Goal: Task Accomplishment & Management: Complete application form

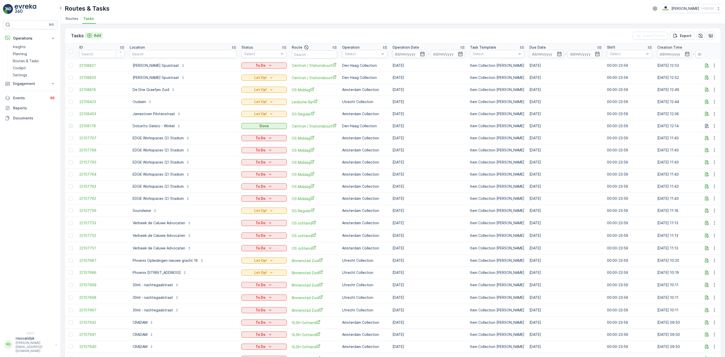
click at [93, 34] on div "Add" at bounding box center [94, 35] width 14 height 5
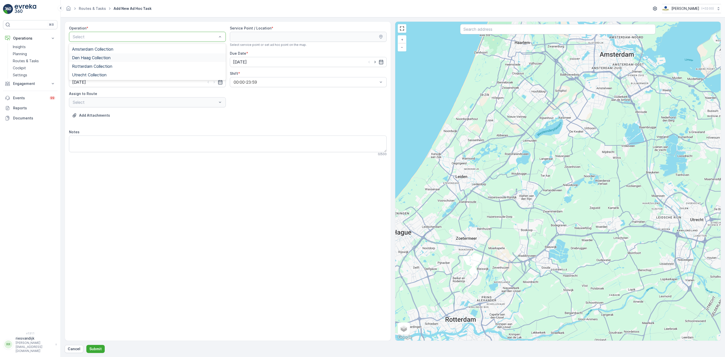
click at [100, 58] on span "Den Haag Collection" at bounding box center [91, 57] width 39 height 5
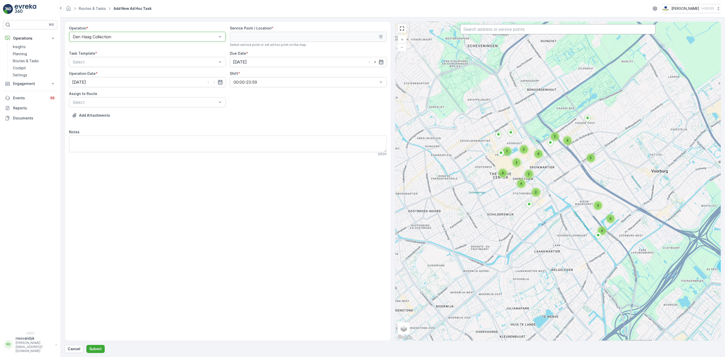
click at [486, 31] on input "text" at bounding box center [557, 29] width 195 height 10
type input "bink"
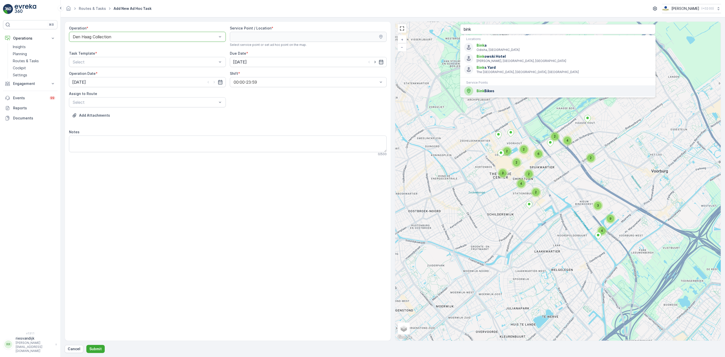
click at [514, 88] on div "Bink Bikes" at bounding box center [557, 90] width 187 height 9
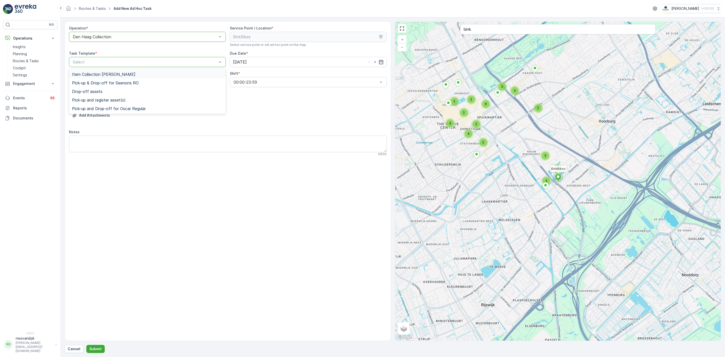
click at [158, 77] on div "Item Collection [PERSON_NAME]" at bounding box center [147, 74] width 151 height 5
click at [278, 60] on input "[DATE]" at bounding box center [308, 62] width 157 height 10
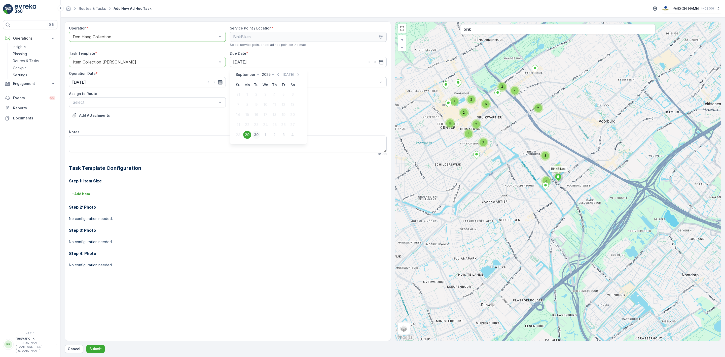
click at [257, 134] on div "30" at bounding box center [256, 135] width 8 height 8
type input "[DATE]"
drag, startPoint x: 159, startPoint y: 83, endPoint x: 159, endPoint y: 118, distance: 35.0
click at [159, 83] on input "[DATE]" at bounding box center [147, 82] width 157 height 10
click at [92, 154] on div "30" at bounding box center [96, 155] width 8 height 8
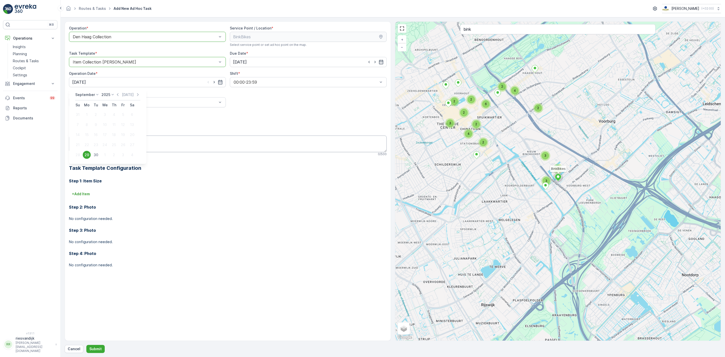
type input "[DATE]"
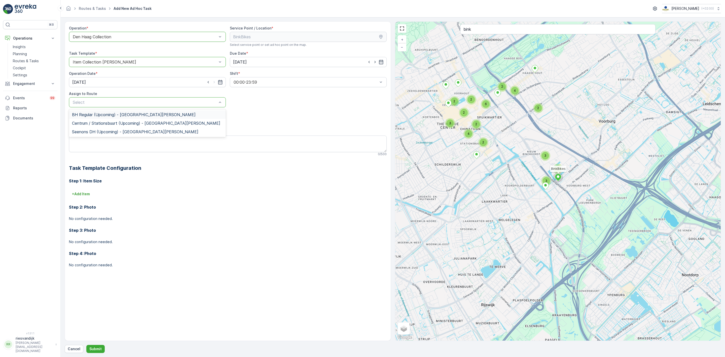
click at [111, 115] on span "BH Regular (Upcoming) - [GEOGRAPHIC_DATA][PERSON_NAME]" at bounding box center [134, 114] width 124 height 5
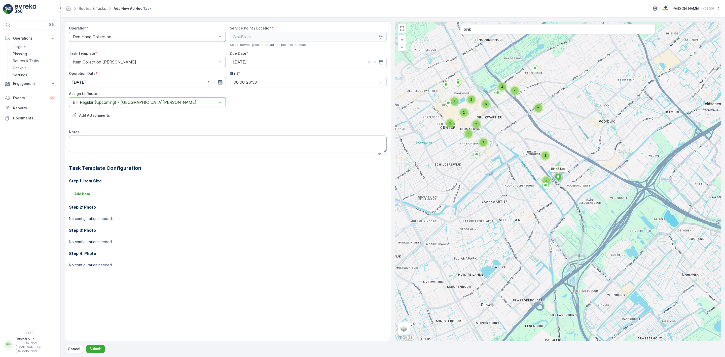
drag, startPoint x: 114, startPoint y: 133, endPoint x: 117, endPoint y: 138, distance: 5.5
click at [116, 134] on div "Notes" at bounding box center [228, 131] width 318 height 5
click at [122, 142] on textarea "Notes" at bounding box center [228, 143] width 318 height 17
drag, startPoint x: 55, startPoint y: 137, endPoint x: 27, endPoint y: 137, distance: 27.7
click at [27, 137] on div "⌘B Operations Insights Planning Routes & Tasks Cockpit Settings Engagement Insi…" at bounding box center [362, 178] width 725 height 357
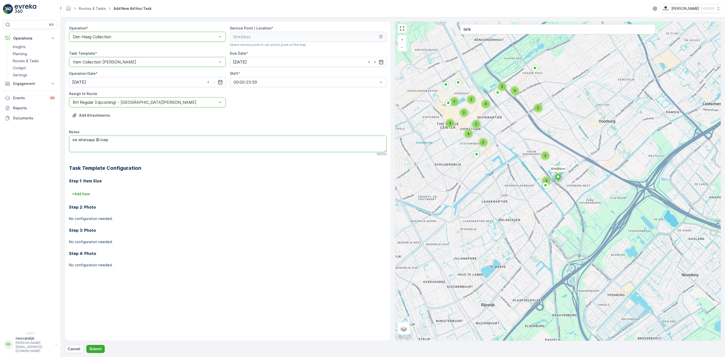
paste textarea "Wordt een apart ritje aan het eind van je ochtendroute. [STREET_ADDRESS][PERSON…"
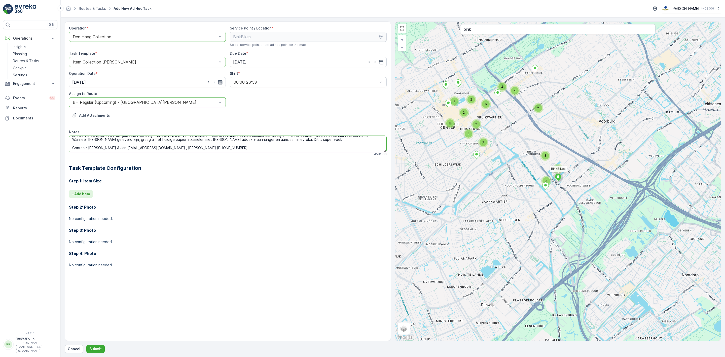
type textarea "Wordt een apart ritje aan het eind van je ochtendroute. [STREET_ADDRESS][PERSON…"
click at [86, 192] on p "+ Add Item" at bounding box center [81, 193] width 18 height 5
click at [102, 198] on div "Select" at bounding box center [228, 201] width 318 height 10
type input "ka"
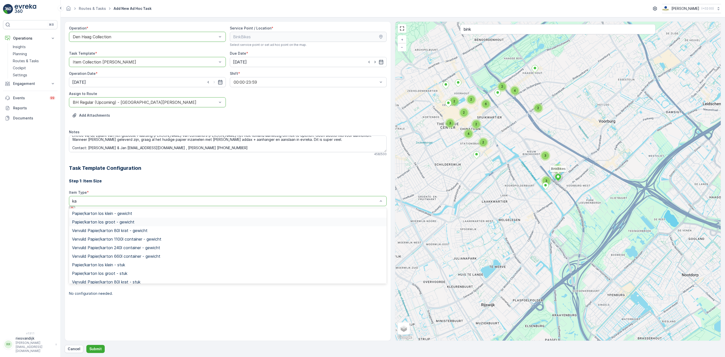
click at [146, 221] on div "Papier/karton los groot - gewicht" at bounding box center [228, 222] width 312 height 5
type input "karton"
click at [132, 271] on div "Papier/karton los groot - stuk" at bounding box center [228, 269] width 312 height 5
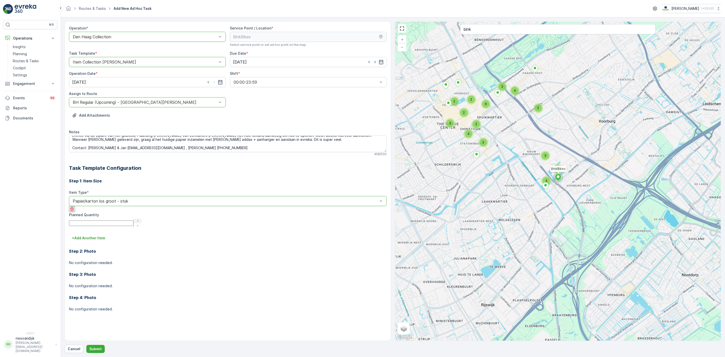
click at [139, 219] on icon "button" at bounding box center [137, 220] width 3 height 3
click at [139, 220] on icon "button" at bounding box center [137, 221] width 3 height 3
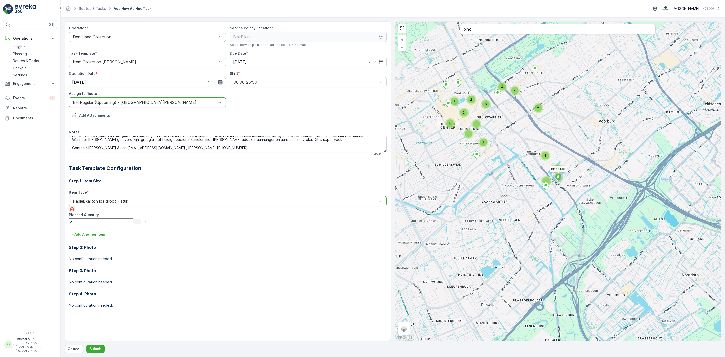
click at [139, 220] on icon "button" at bounding box center [137, 221] width 3 height 3
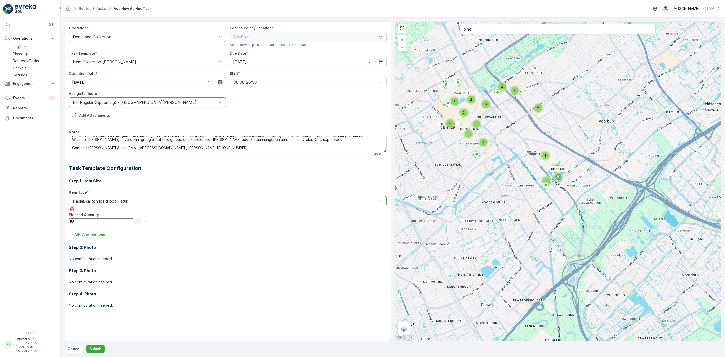
click at [139, 220] on icon "button" at bounding box center [137, 221] width 3 height 3
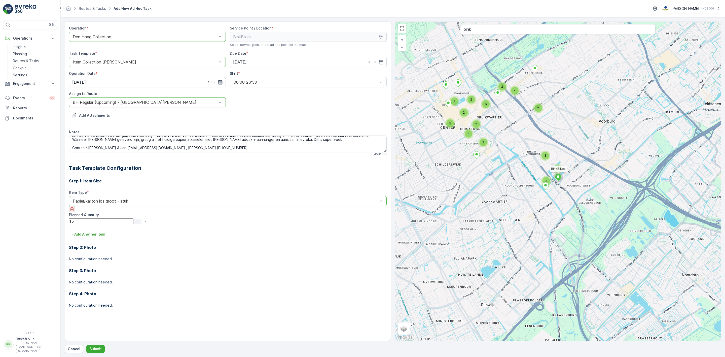
click at [139, 220] on icon "button" at bounding box center [137, 221] width 3 height 3
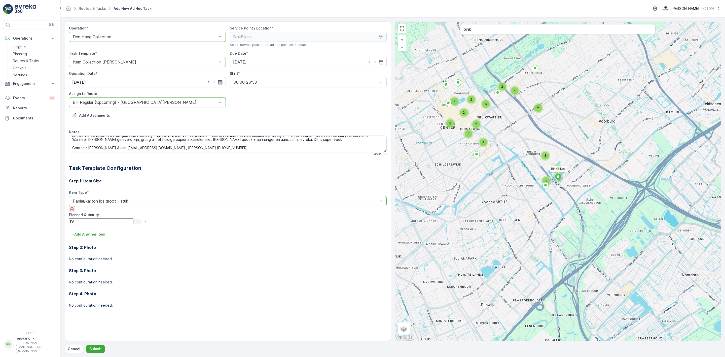
type Quantity "20"
click at [99, 351] on p "Submit" at bounding box center [95, 348] width 12 height 5
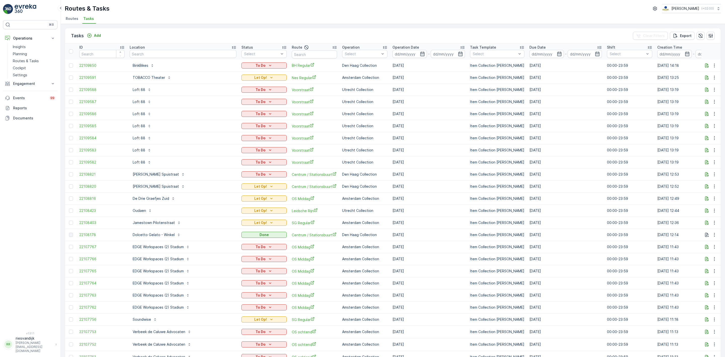
click at [89, 21] on span "Tasks" at bounding box center [88, 18] width 11 height 5
click at [250, 76] on p "To Do" at bounding box center [255, 75] width 10 height 5
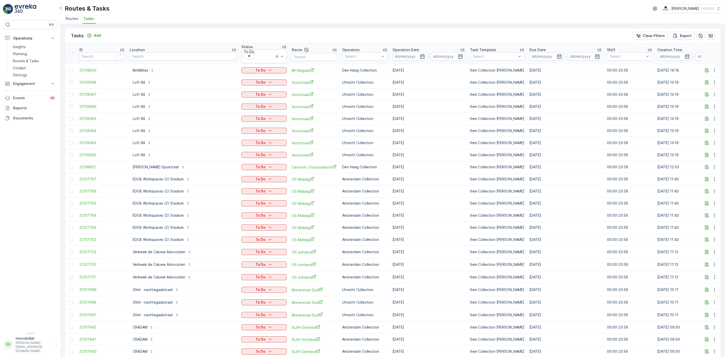
click at [393, 55] on input at bounding box center [410, 56] width 34 height 8
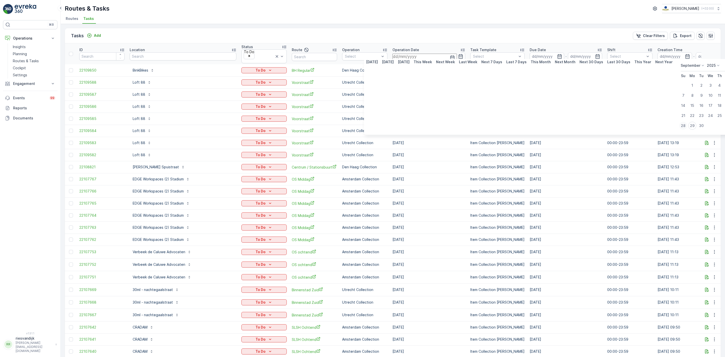
click at [679, 125] on div "28" at bounding box center [683, 126] width 8 height 8
type input "[DATE]"
click at [679, 125] on div "28" at bounding box center [683, 126] width 8 height 8
type input "[DATE]"
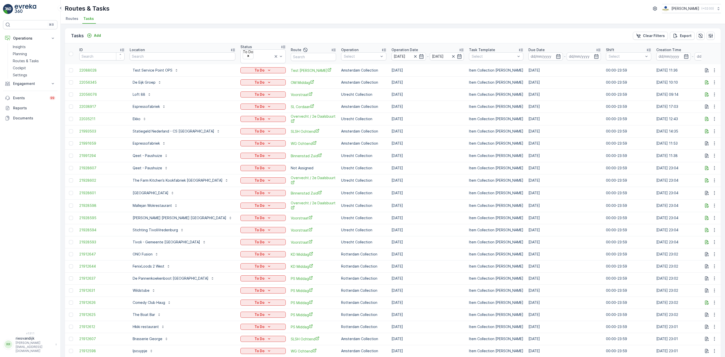
click at [323, 48] on div "Route" at bounding box center [313, 50] width 45 height 6
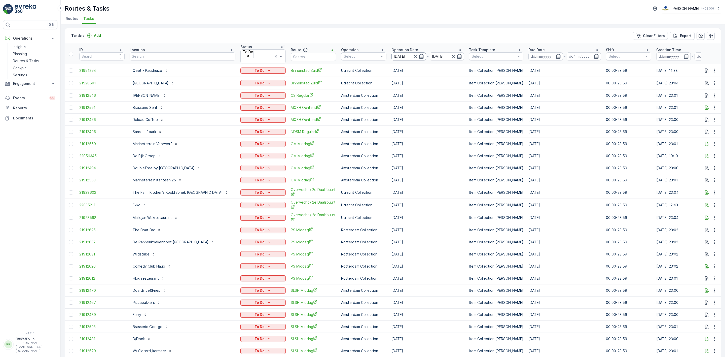
click at [401, 54] on input "[DATE]" at bounding box center [409, 56] width 34 height 8
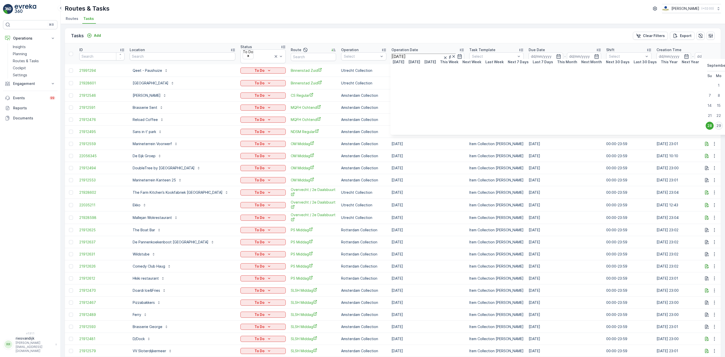
click at [715, 126] on div "29" at bounding box center [719, 126] width 8 height 8
type input "[DATE]"
click at [706, 124] on div "28" at bounding box center [710, 126] width 8 height 8
type input "[DATE]"
click at [715, 124] on div "29" at bounding box center [719, 126] width 8 height 8
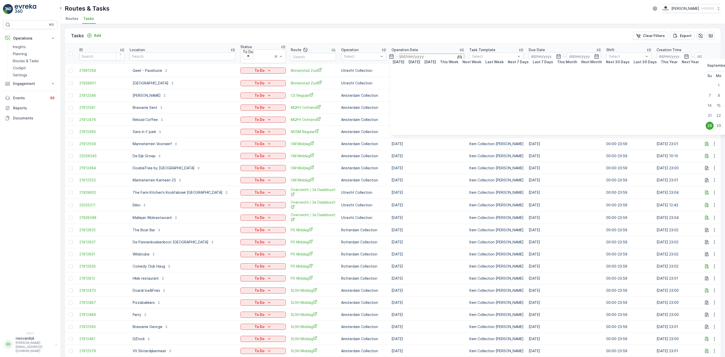
type input "[DATE]"
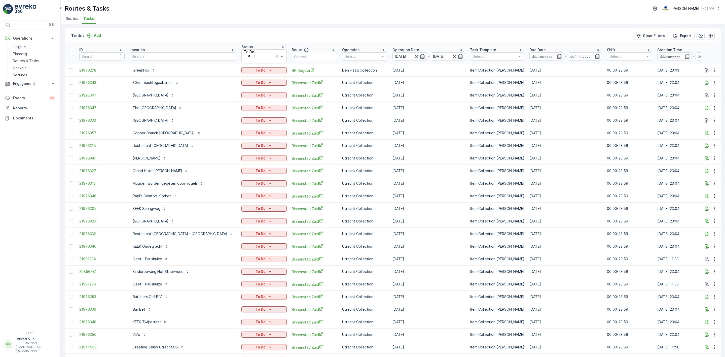
click at [187, 47] on div "Location" at bounding box center [183, 49] width 107 height 5
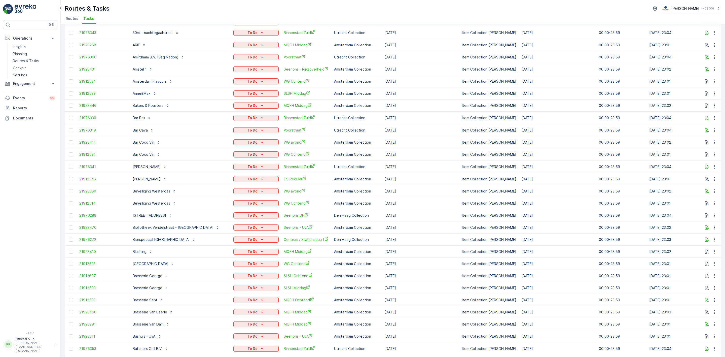
scroll to position [76, 0]
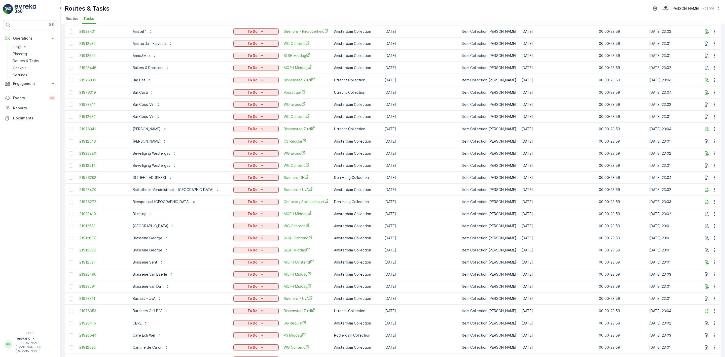
drag, startPoint x: 207, startPoint y: 163, endPoint x: 194, endPoint y: 164, distance: 13.6
click at [194, 164] on div "Beveiliging Westergas" at bounding box center [179, 165] width 99 height 8
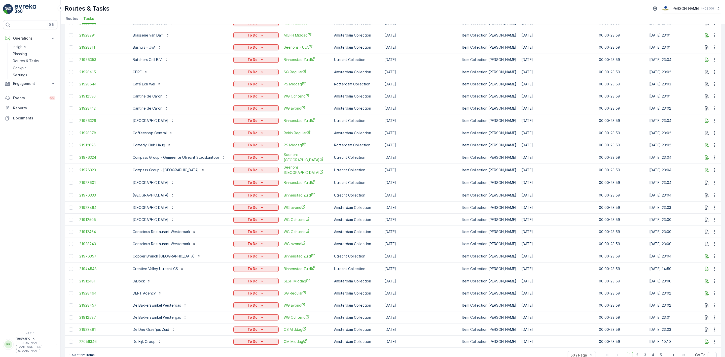
scroll to position [334, 0]
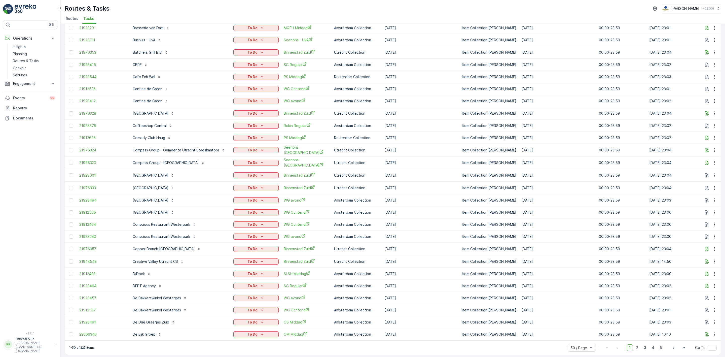
drag, startPoint x: 415, startPoint y: 182, endPoint x: 77, endPoint y: 169, distance: 337.6
click at [77, 169] on tbody "21976343 30ml - nachtegaalstraat To Do Binnenstad [GEOGRAPHIC_DATA] Collection …" at bounding box center [480, 35] width 830 height 610
click at [208, 186] on div "[GEOGRAPHIC_DATA]" at bounding box center [179, 188] width 99 height 8
click at [638, 345] on span "2" at bounding box center [637, 347] width 7 height 7
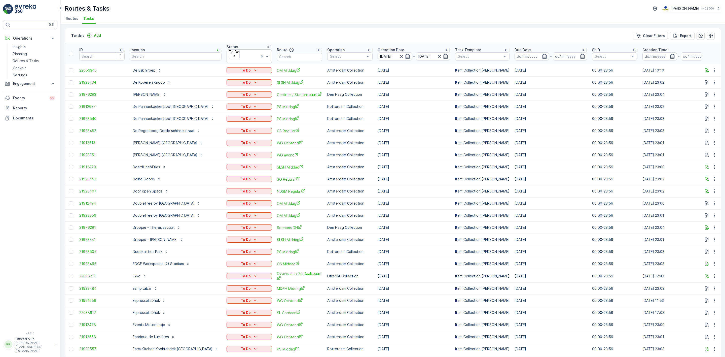
drag, startPoint x: 208, startPoint y: 153, endPoint x: 212, endPoint y: 144, distance: 9.6
click at [212, 149] on td "[PERSON_NAME] [GEOGRAPHIC_DATA]" at bounding box center [175, 155] width 97 height 12
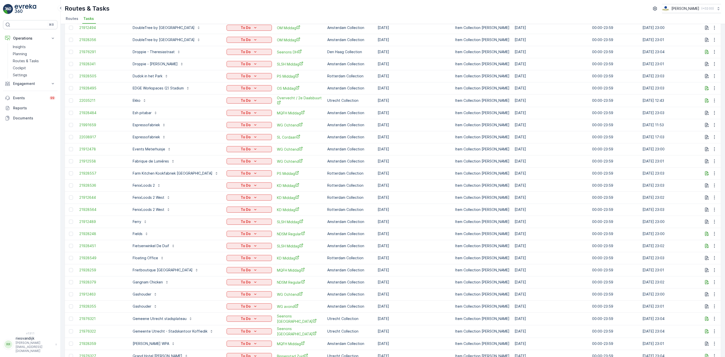
scroll to position [189, 0]
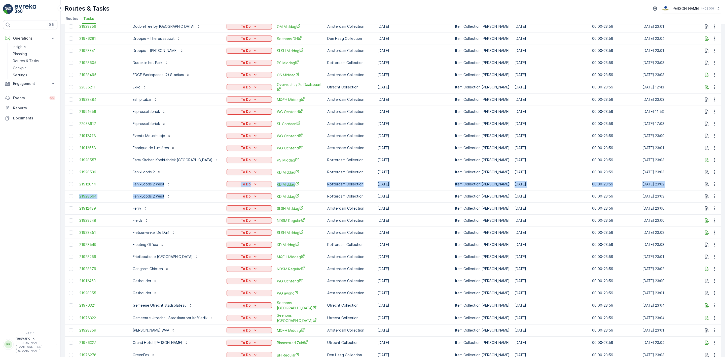
drag, startPoint x: 200, startPoint y: 191, endPoint x: 120, endPoint y: 177, distance: 82.0
click at [120, 177] on tbody "22056345 De Eijk Groep To Do [PERSON_NAME] Amsterdam Collection [DATE] Item Col…" at bounding box center [476, 178] width 823 height 606
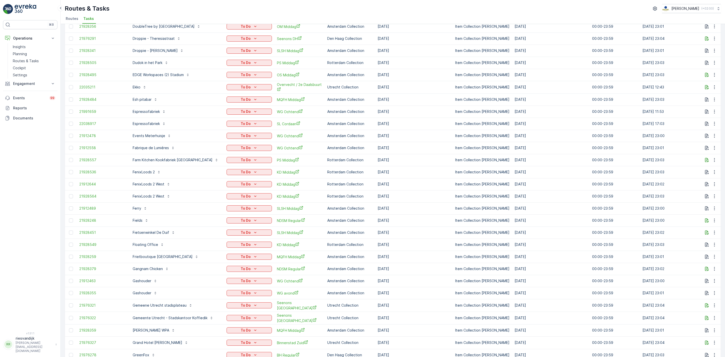
click at [211, 195] on div "FenixLoods 2 West" at bounding box center [176, 196] width 92 height 8
drag, startPoint x: 432, startPoint y: 191, endPoint x: 108, endPoint y: 177, distance: 324.1
click at [108, 177] on tbody "22056345 De Eijk Groep To Do [PERSON_NAME] Amsterdam Collection [DATE] Item Col…" at bounding box center [476, 178] width 823 height 606
click at [215, 180] on div "FenixLoods 2 West" at bounding box center [176, 184] width 92 height 8
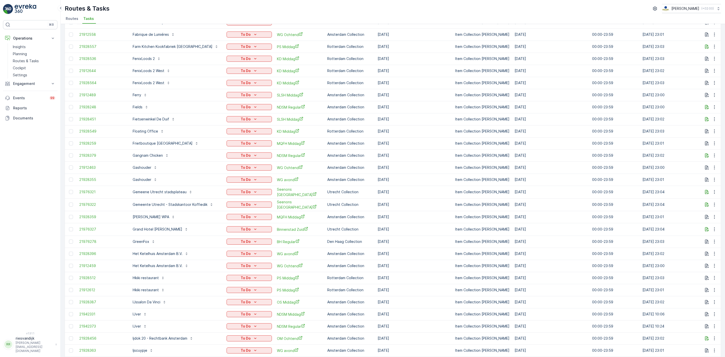
scroll to position [330, 0]
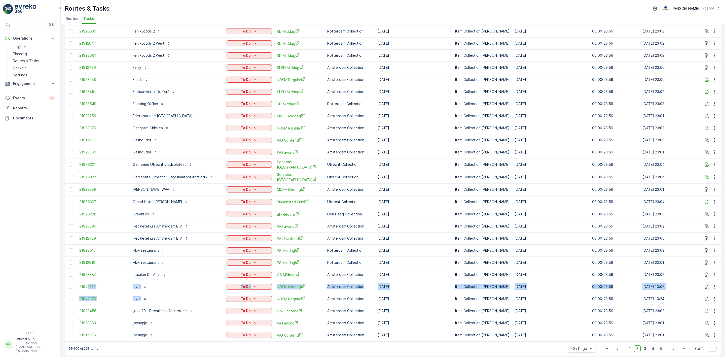
drag, startPoint x: 196, startPoint y: 296, endPoint x: 88, endPoint y: 277, distance: 109.3
click at [88, 277] on tbody "22056345 De Eijk Groep To Do [PERSON_NAME] Amsterdam Collection [DATE] Item Col…" at bounding box center [476, 38] width 823 height 606
click at [434, 293] on td "[DATE]" at bounding box center [414, 299] width 78 height 12
drag, startPoint x: 434, startPoint y: 293, endPoint x: 203, endPoint y: 282, distance: 230.9
click at [203, 282] on tbody "22056345 De Eijk Groep To Do [PERSON_NAME] Amsterdam Collection [DATE] Item Col…" at bounding box center [476, 38] width 823 height 606
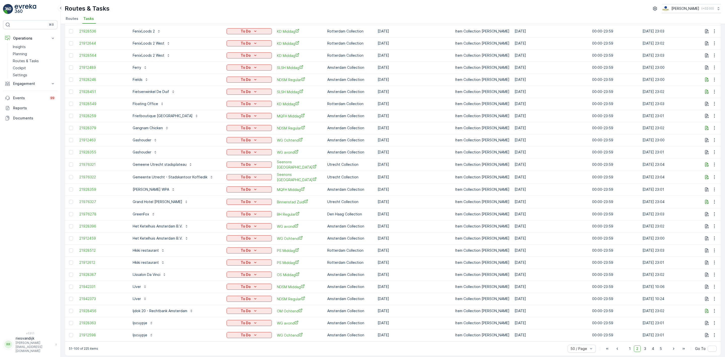
click at [417, 293] on td "[DATE]" at bounding box center [414, 299] width 78 height 12
click at [443, 294] on td "[DATE]" at bounding box center [414, 299] width 78 height 12
click at [477, 320] on td "Item Collection [PERSON_NAME]" at bounding box center [482, 323] width 59 height 12
click at [644, 345] on span "3" at bounding box center [645, 348] width 7 height 7
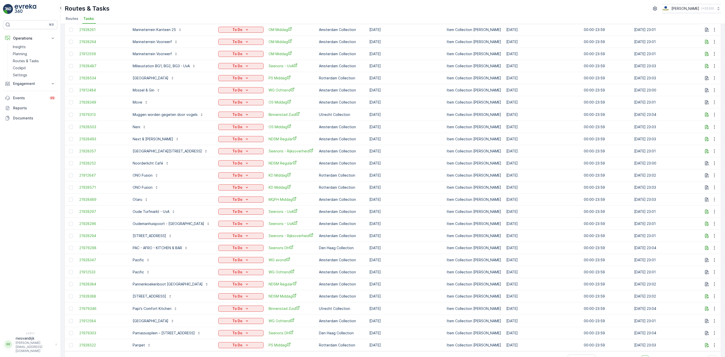
scroll to position [334, 0]
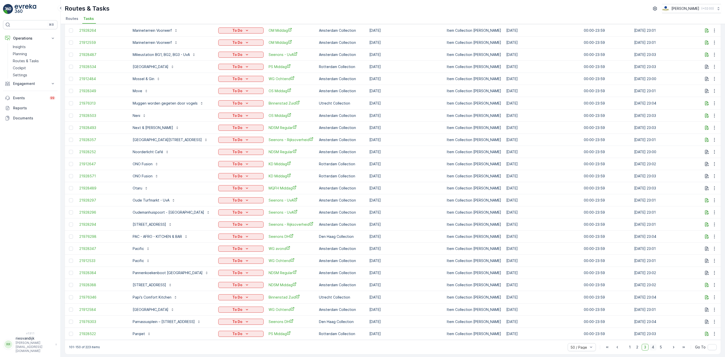
click at [651, 347] on span "4" at bounding box center [653, 347] width 7 height 7
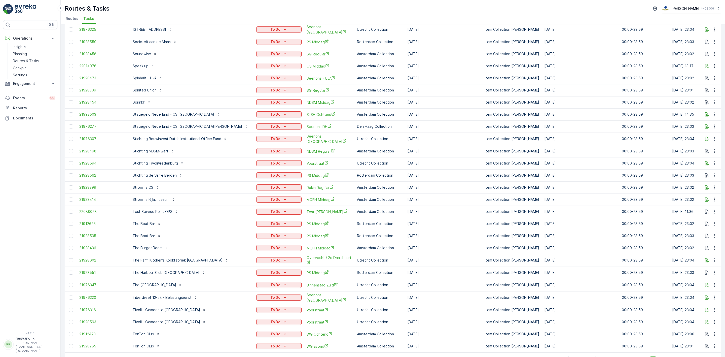
scroll to position [332, 0]
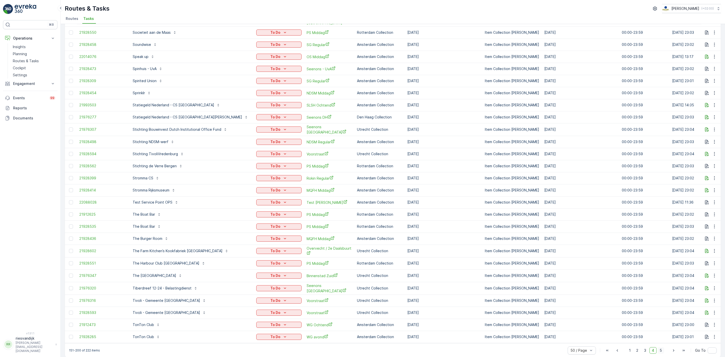
click at [660, 347] on span "5" at bounding box center [661, 350] width 7 height 7
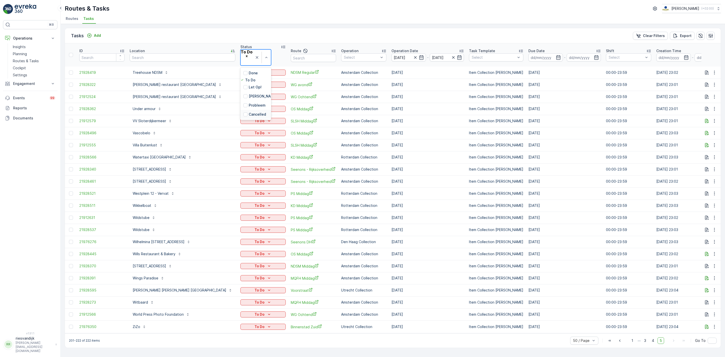
click at [240, 110] on div "Cancelled" at bounding box center [255, 114] width 31 height 9
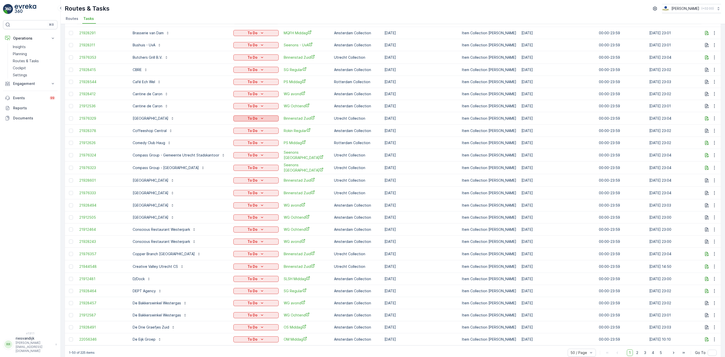
scroll to position [339, 0]
click at [637, 349] on span "2" at bounding box center [637, 352] width 7 height 7
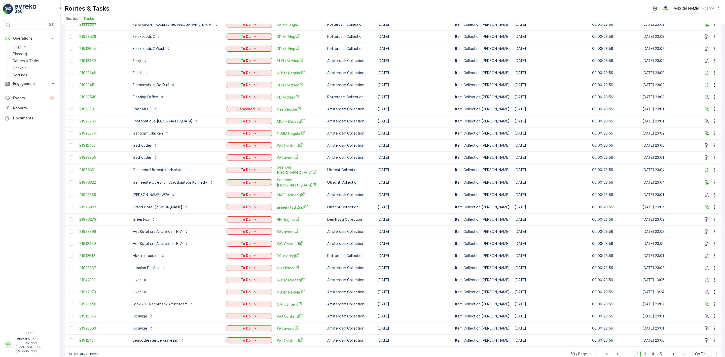
scroll to position [335, 0]
click at [645, 350] on span "3" at bounding box center [645, 353] width 7 height 7
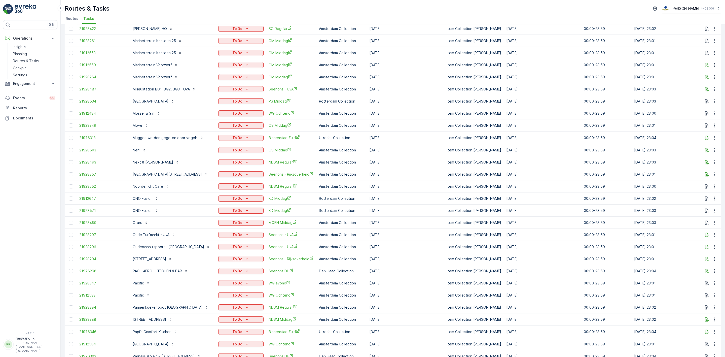
scroll to position [339, 0]
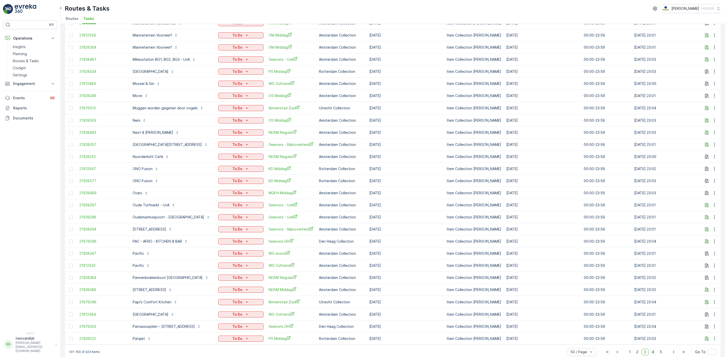
click at [651, 348] on span "4" at bounding box center [653, 351] width 7 height 7
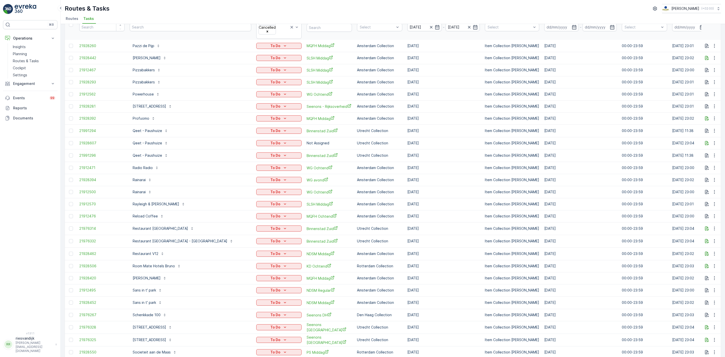
scroll to position [337, 0]
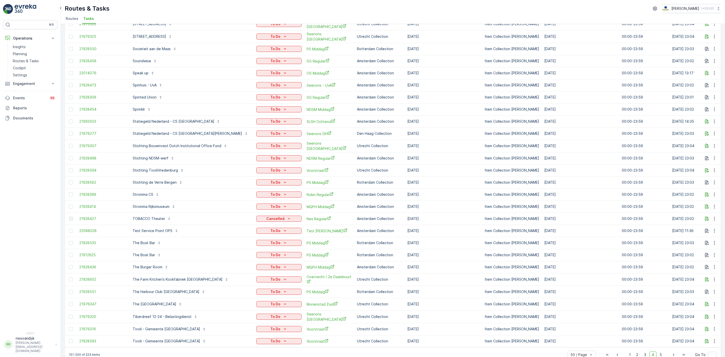
click at [664, 350] on div "50 / Page 1 2 3 4 5 Go To" at bounding box center [642, 354] width 149 height 8
click at [663, 351] on span "5" at bounding box center [661, 354] width 7 height 7
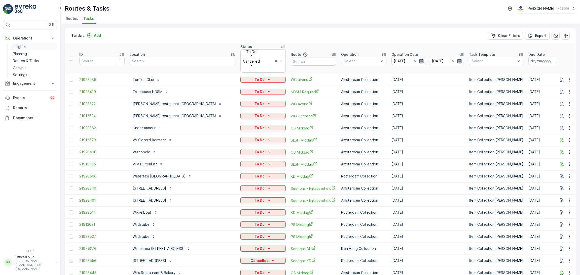
click at [17, 45] on p "Insights" at bounding box center [19, 46] width 13 height 5
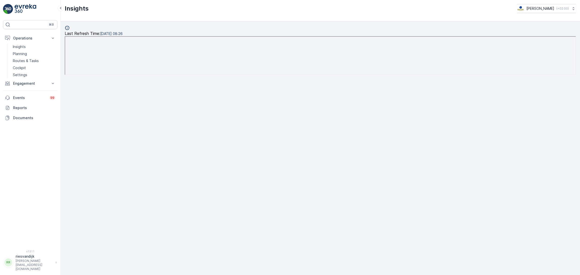
scroll to position [7, 0]
